Goal: Task Accomplishment & Management: Complete application form

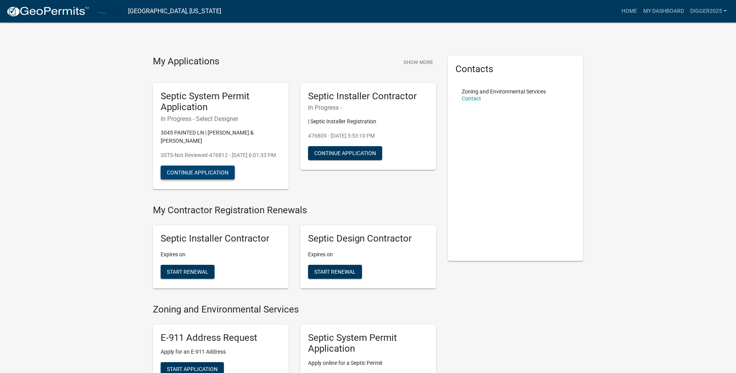
click at [207, 171] on button "Continue Application" at bounding box center [198, 173] width 74 height 14
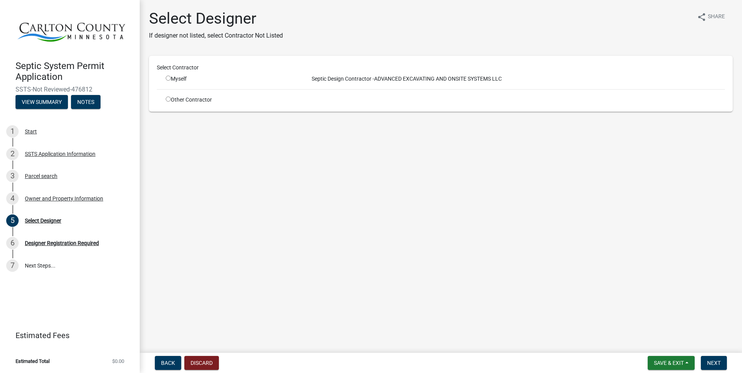
click at [168, 78] on input "radio" at bounding box center [168, 78] width 5 height 5
radio input "true"
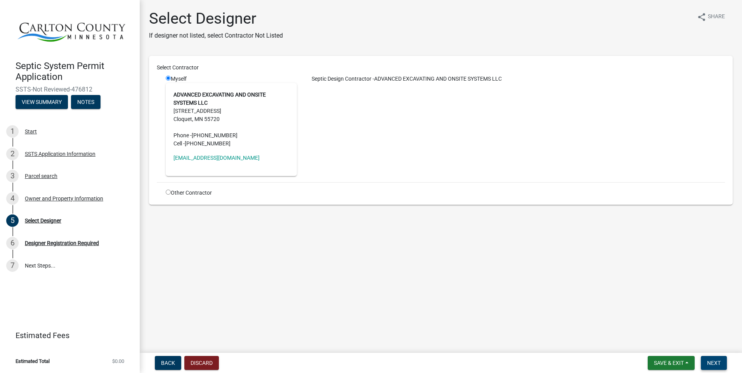
click at [712, 362] on span "Next" at bounding box center [714, 363] width 14 height 6
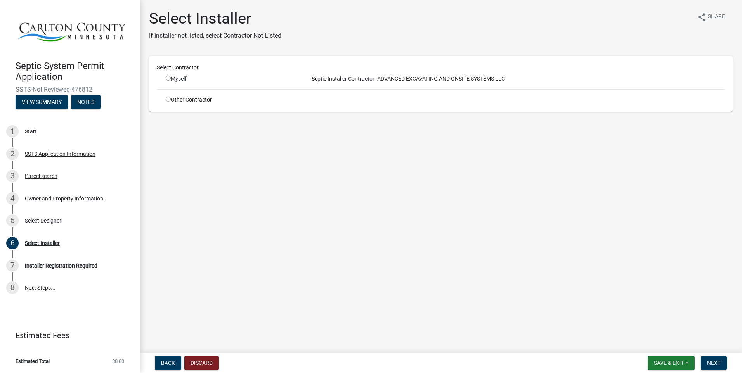
click at [167, 78] on input "radio" at bounding box center [168, 78] width 5 height 5
radio input "true"
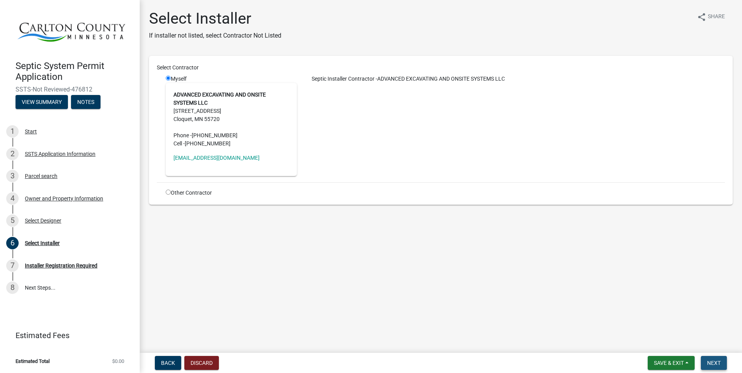
click at [713, 366] on span "Next" at bounding box center [714, 363] width 14 height 6
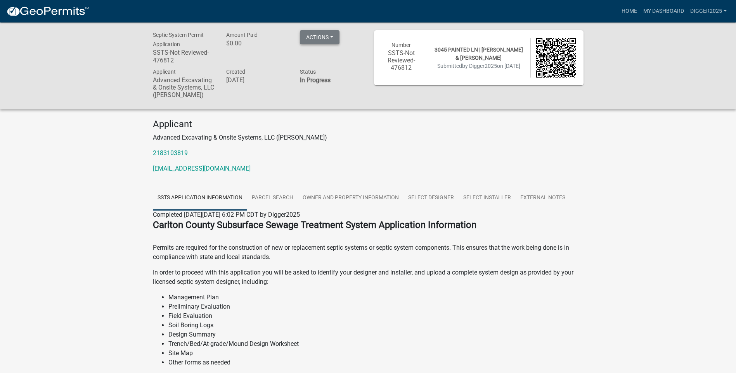
click at [318, 33] on button "Actions" at bounding box center [320, 37] width 40 height 14
click at [380, 133] on div "Applicant Advanced Excavating & Onsite Systems, LLC ([PERSON_NAME]) 2183103819 …" at bounding box center [368, 149] width 443 height 61
click at [494, 159] on div "Applicant Advanced Excavating & Onsite Systems, LLC ([PERSON_NAME]) 2183103819 …" at bounding box center [368, 149] width 443 height 61
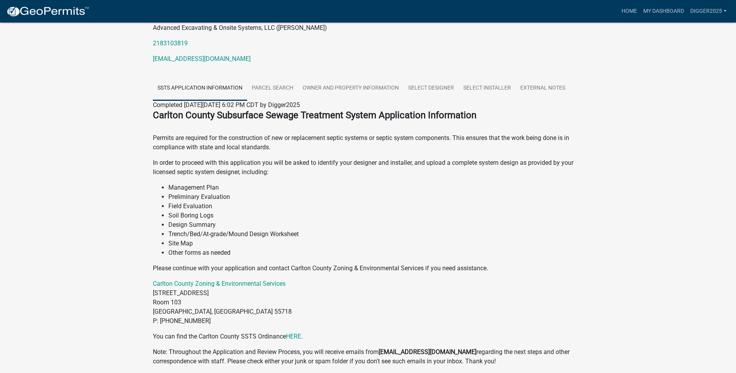
scroll to position [142, 0]
